Goal: Information Seeking & Learning: Learn about a topic

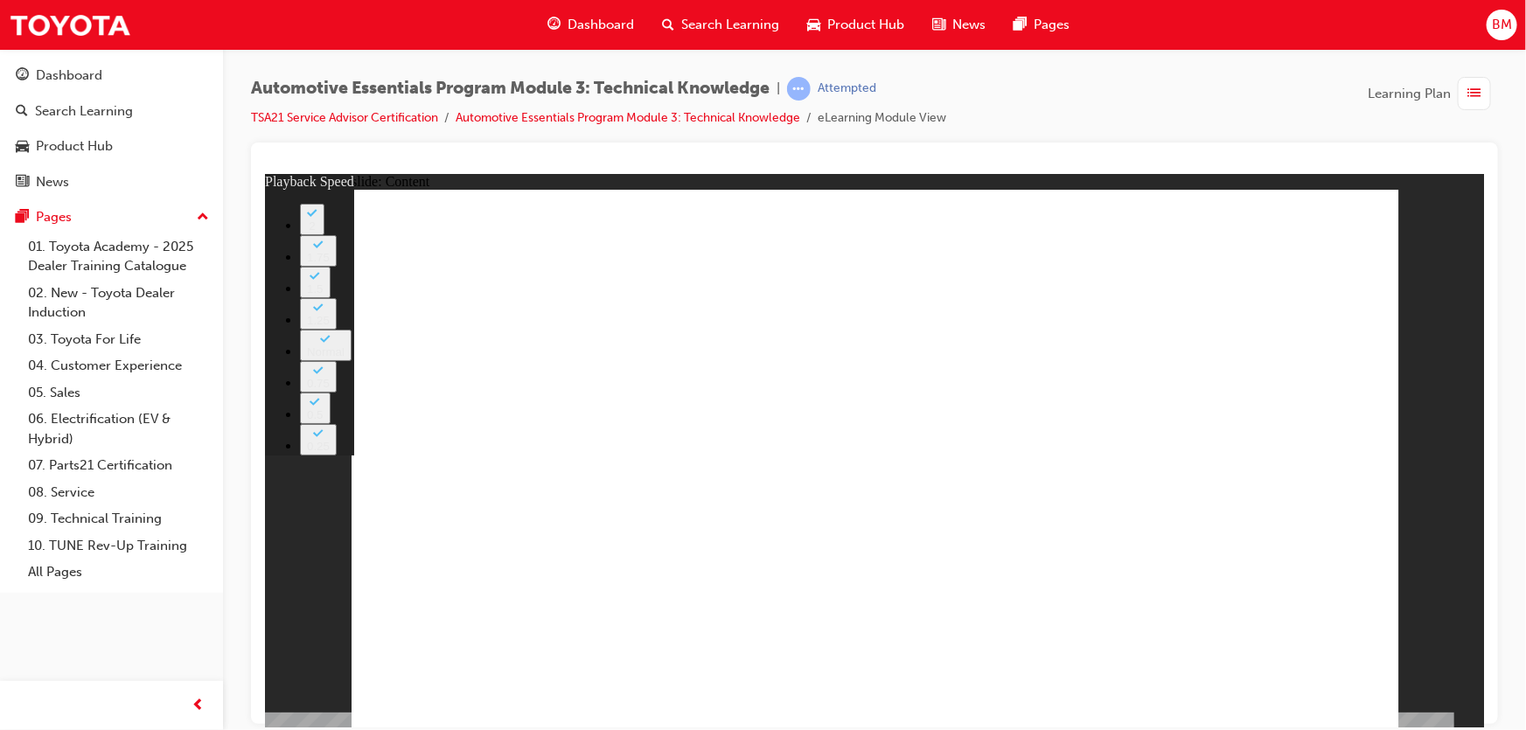
type input "17"
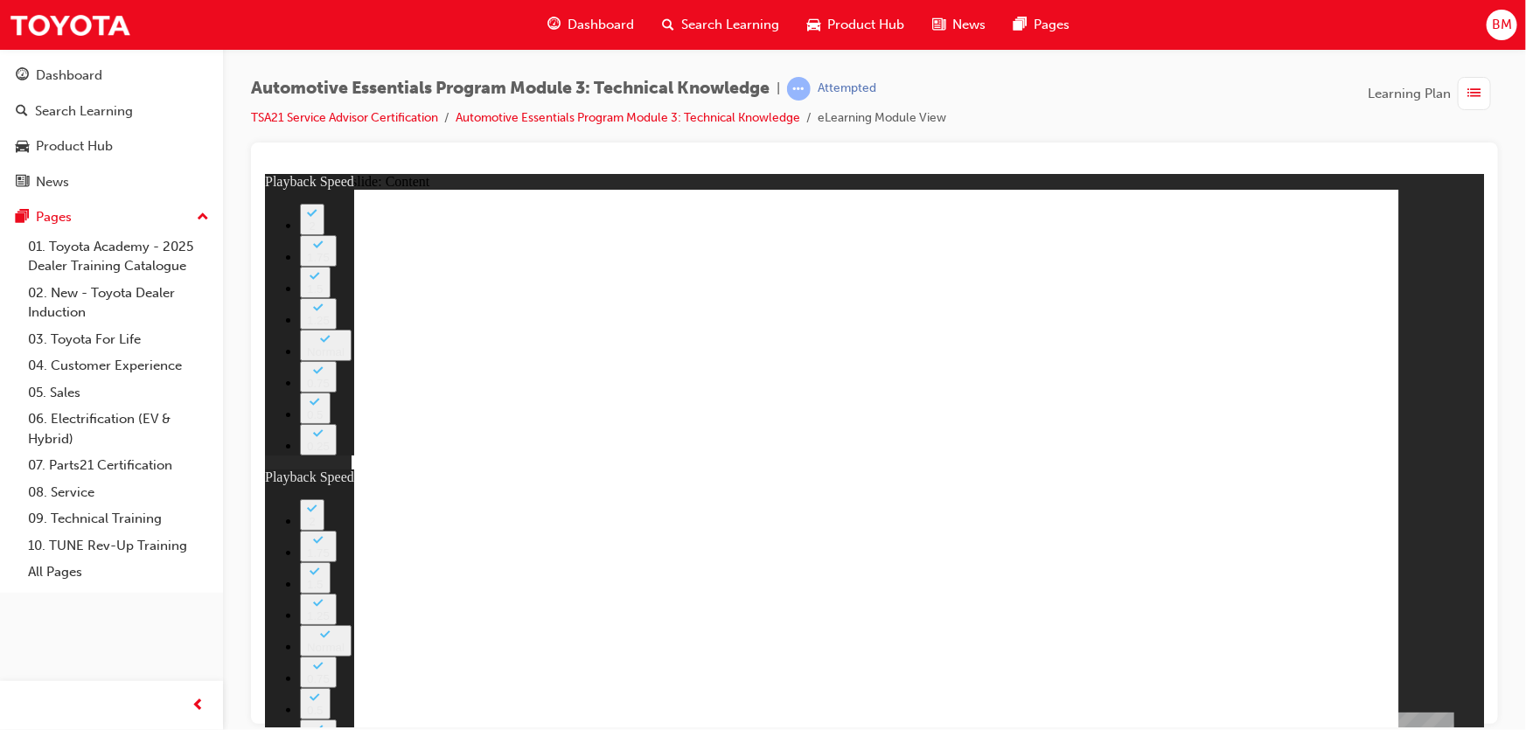
type input "15"
type input "17"
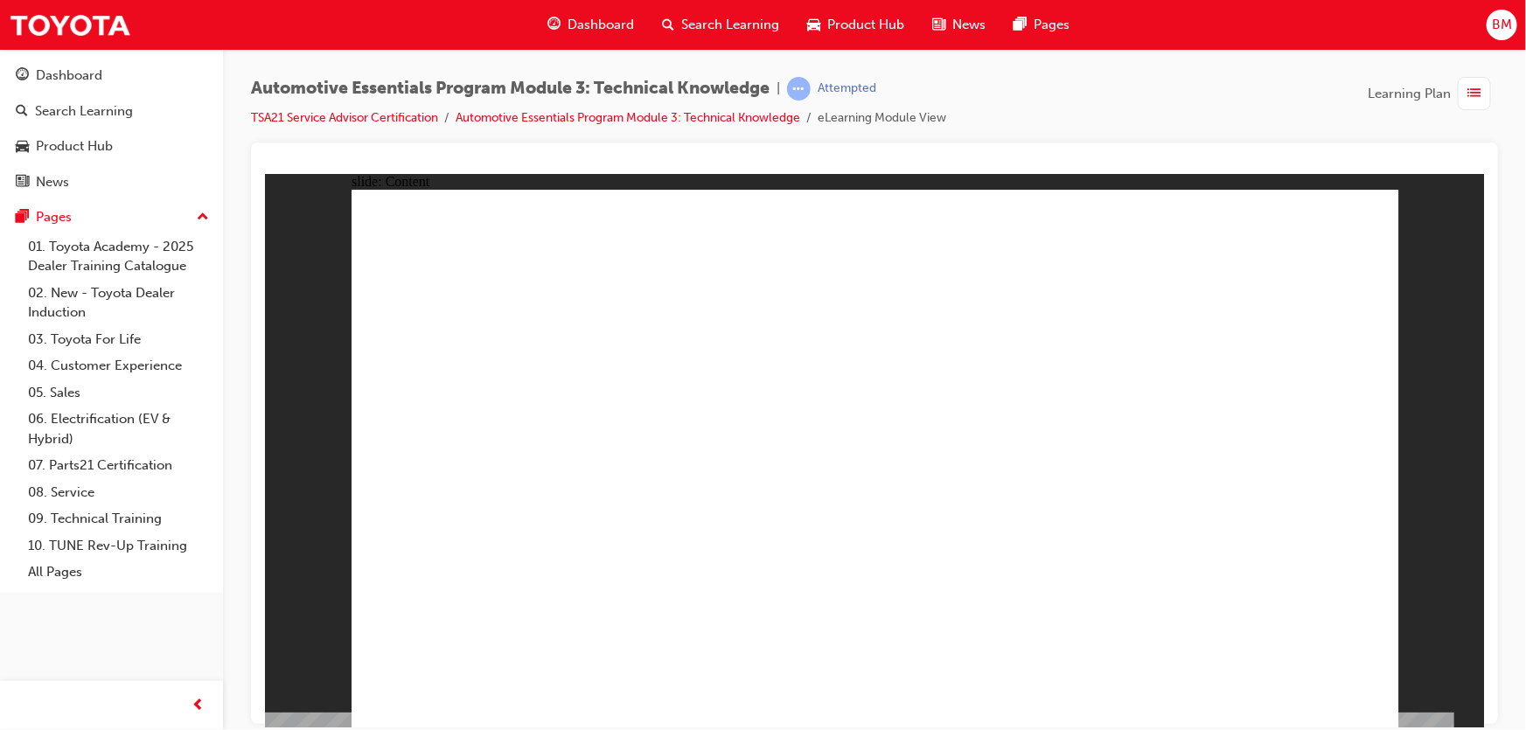
drag, startPoint x: 676, startPoint y: 260, endPoint x: 813, endPoint y: 268, distance: 137.5
drag, startPoint x: 596, startPoint y: 311, endPoint x: 436, endPoint y: 268, distance: 165.6
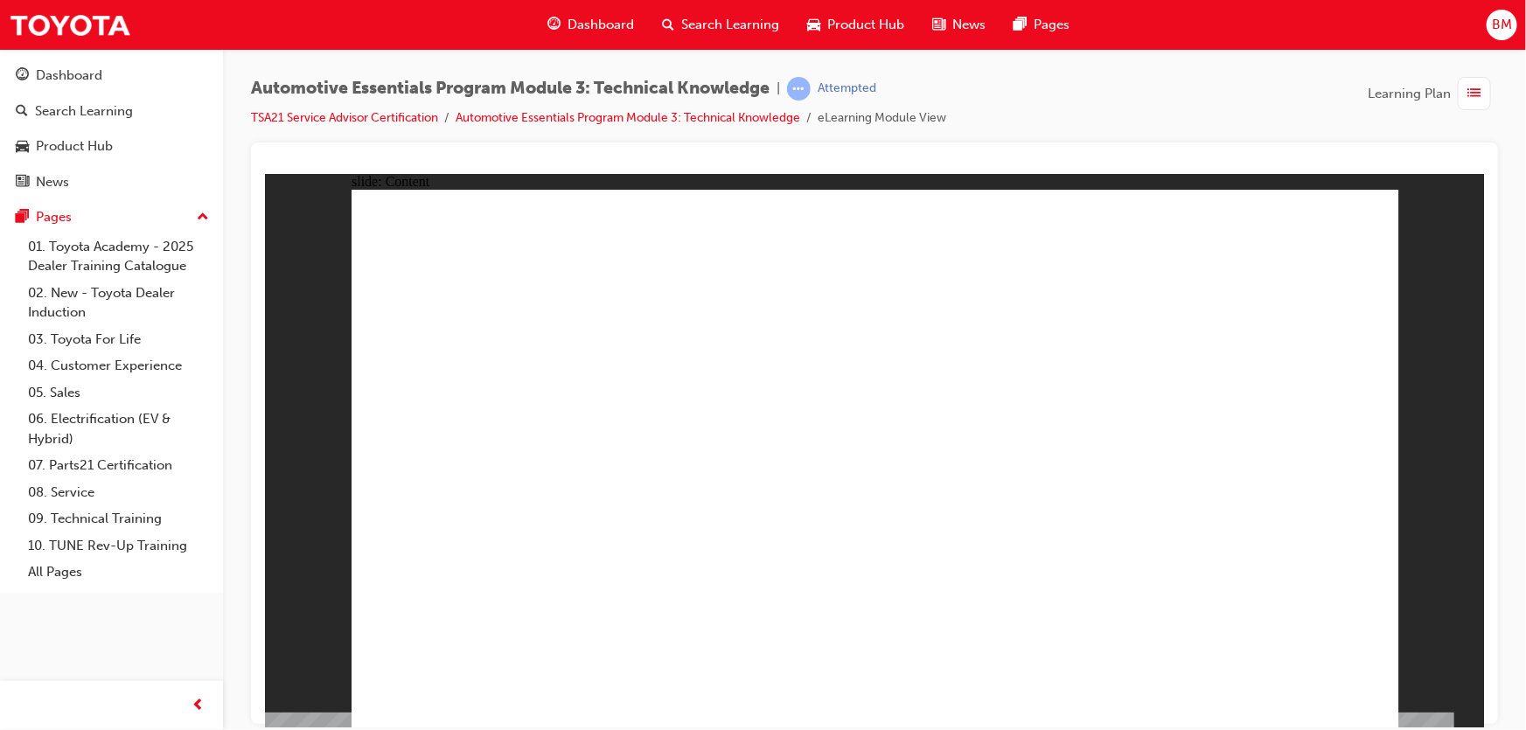
drag, startPoint x: 757, startPoint y: 432, endPoint x: 917, endPoint y: 455, distance: 161.6
drag, startPoint x: 736, startPoint y: 428, endPoint x: 869, endPoint y: 481, distance: 142.9
drag, startPoint x: 602, startPoint y: 501, endPoint x: 548, endPoint y: 456, distance: 70.7
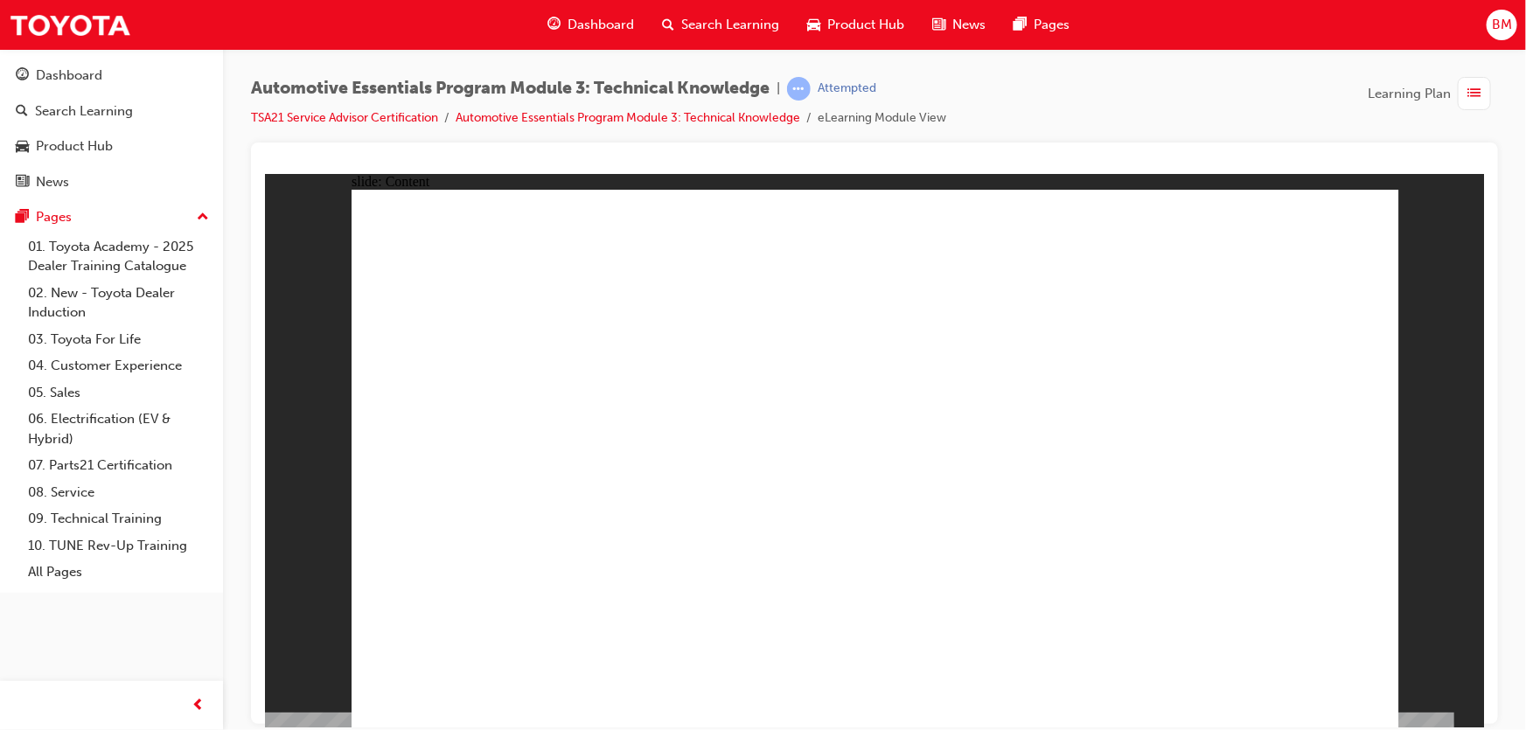
drag, startPoint x: 559, startPoint y: 555, endPoint x: 718, endPoint y: 597, distance: 164.6
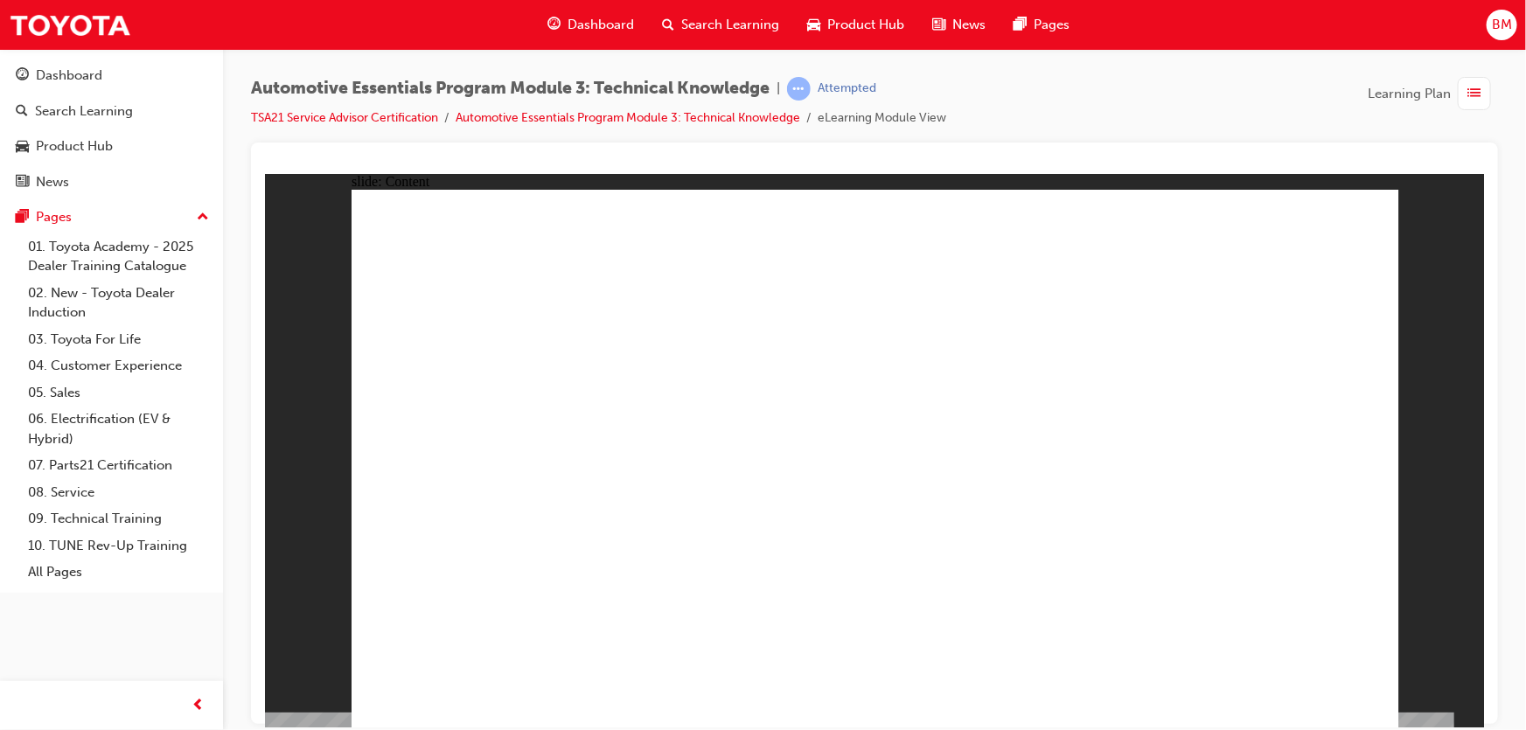
drag, startPoint x: 1347, startPoint y: 237, endPoint x: 1325, endPoint y: 259, distance: 31.5
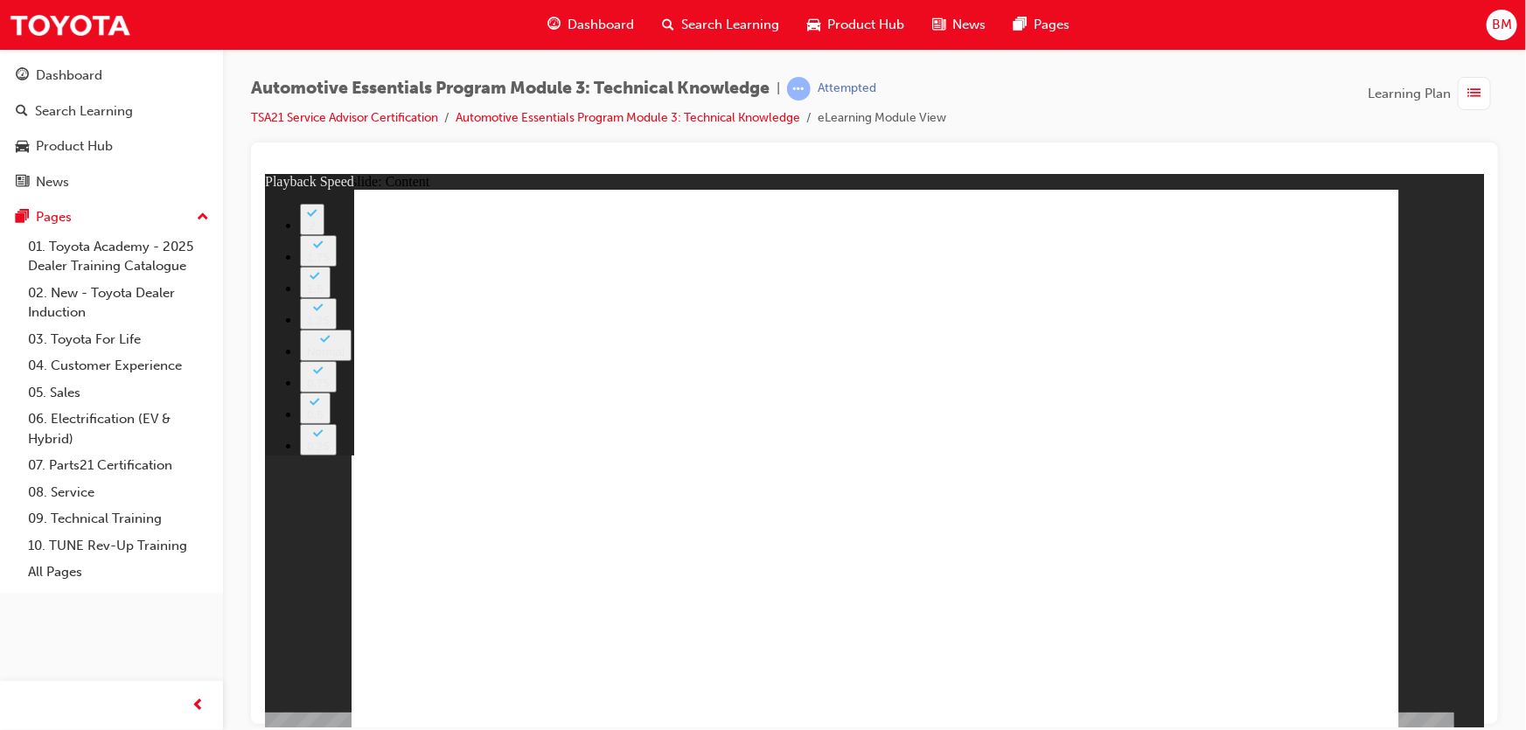
type input "18"
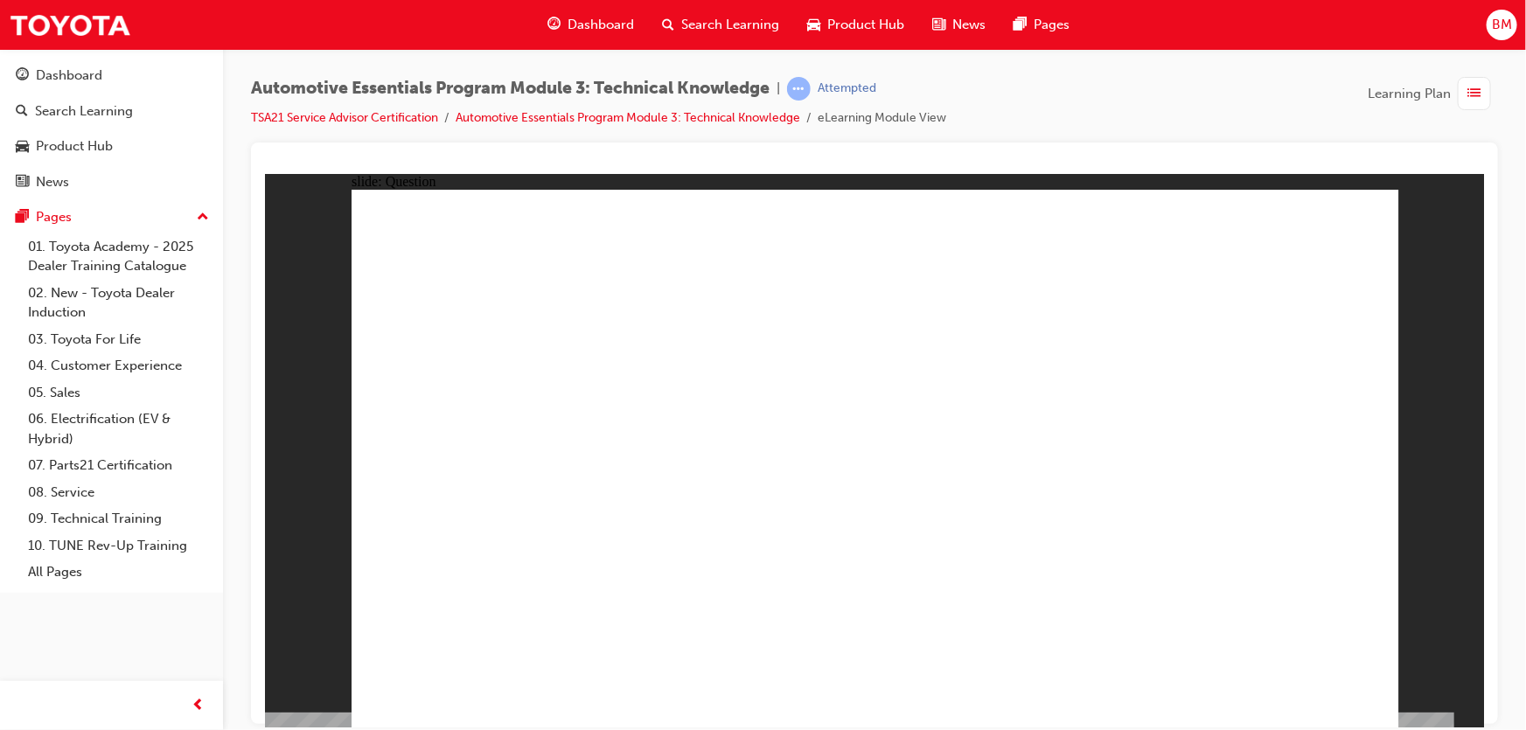
radio input "true"
drag, startPoint x: 928, startPoint y: 413, endPoint x: 912, endPoint y: 372, distance: 43.2
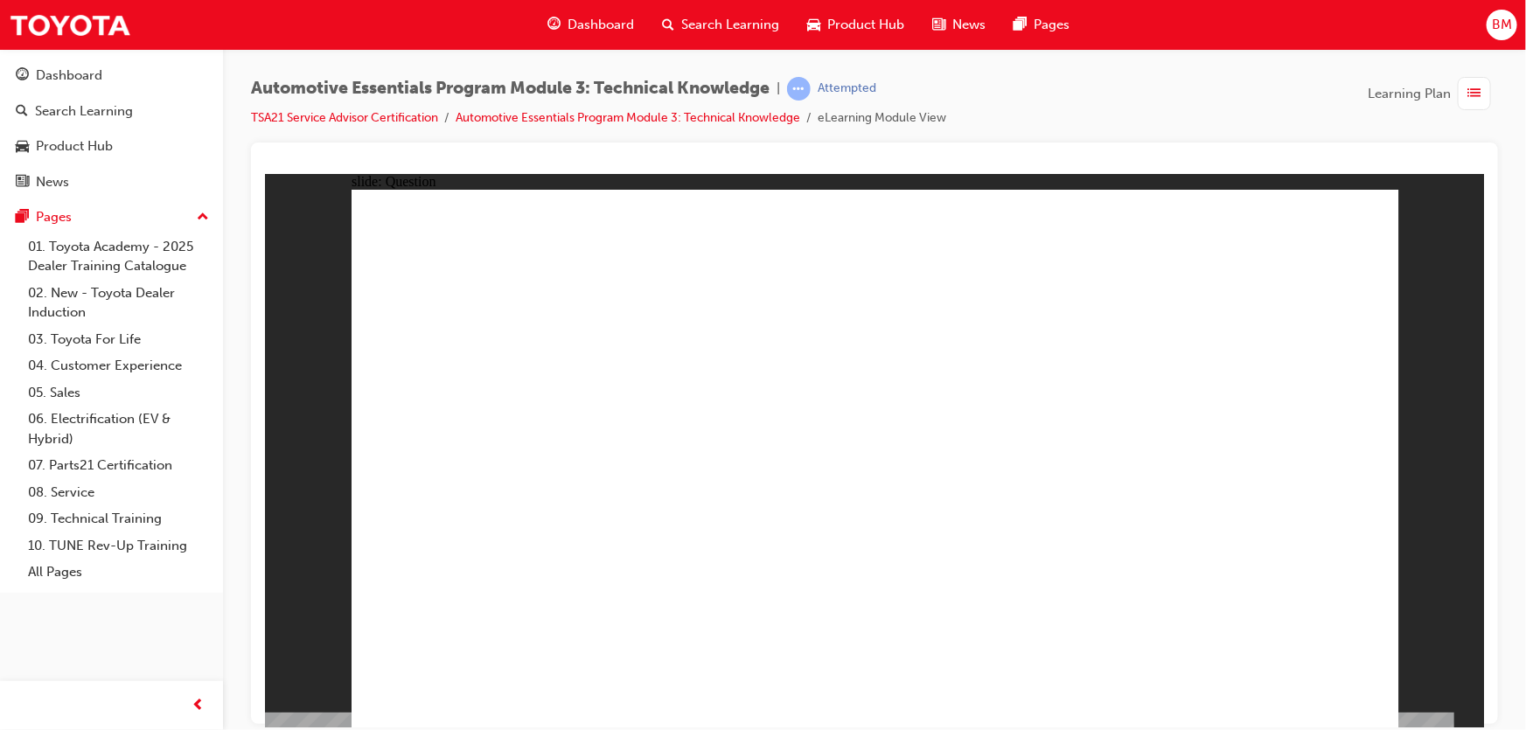
radio input "true"
